Goal: Information Seeking & Learning: Check status

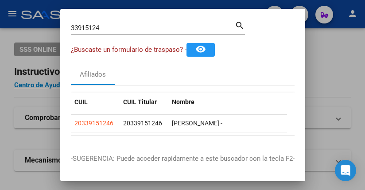
click at [127, 70] on div "Afiliados" at bounding box center [182, 74] width 223 height 21
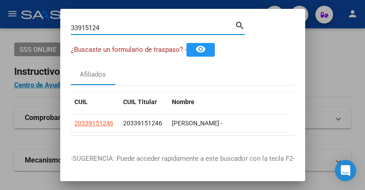
drag, startPoint x: 107, startPoint y: 27, endPoint x: -10, endPoint y: -11, distance: 122.6
click at [0, 0] on html "menu - oschoca person Firma Express Inicio Instructivos Contacto OS Padrón Afil…" at bounding box center [182, 95] width 365 height 190
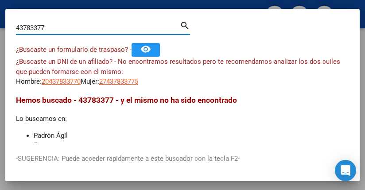
click at [49, 27] on input "43783377" at bounding box center [98, 28] width 164 height 8
click at [50, 27] on input "43783377" at bounding box center [98, 28] width 164 height 8
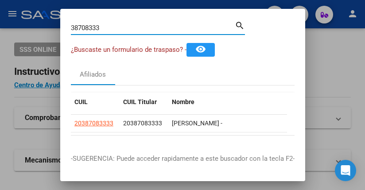
drag, startPoint x: 92, startPoint y: 28, endPoint x: 16, endPoint y: 4, distance: 80.3
click at [27, 9] on div "38708333 Buscar (apellido, dni, cuil, nro traspaso, cuit, obra social) search ¿…" at bounding box center [182, 95] width 365 height 190
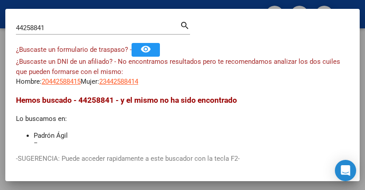
click at [232, 137] on li "Padrón Ágil" at bounding box center [191, 136] width 315 height 10
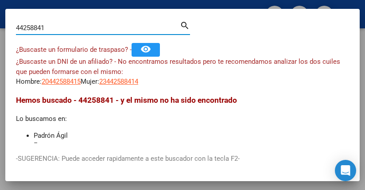
drag, startPoint x: 57, startPoint y: 25, endPoint x: -6, endPoint y: 15, distance: 63.7
click at [0, 15] on html "menu - oschoca person Firma Express Inicio Instructivos Contacto OS Padrón Afil…" at bounding box center [182, 95] width 365 height 190
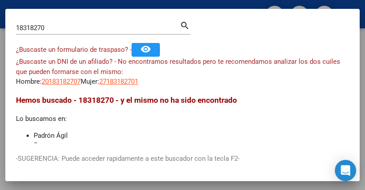
click at [258, 113] on div "Hemos buscado - 18318270 - y el mismo no ha sido encontrado Lo buscamos en: Pad…" at bounding box center [182, 147] width 333 height 106
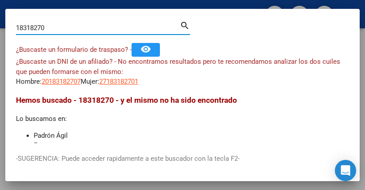
drag, startPoint x: 77, startPoint y: 30, endPoint x: -105, endPoint y: 0, distance: 184.6
click at [0, 0] on html "menu - oschoca person Firma Express Inicio Instructivos Contacto OS Padrón Afil…" at bounding box center [182, 95] width 365 height 190
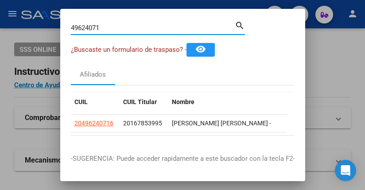
drag, startPoint x: 110, startPoint y: 26, endPoint x: -98, endPoint y: -27, distance: 215.1
click at [0, 0] on html "menu - oschoca person Firma Express Inicio Instructivos Contacto OS Padrón Afil…" at bounding box center [182, 95] width 365 height 190
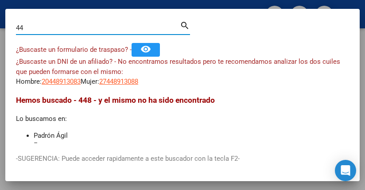
type input "4"
type input "44891308"
